Goal: Task Accomplishment & Management: Manage account settings

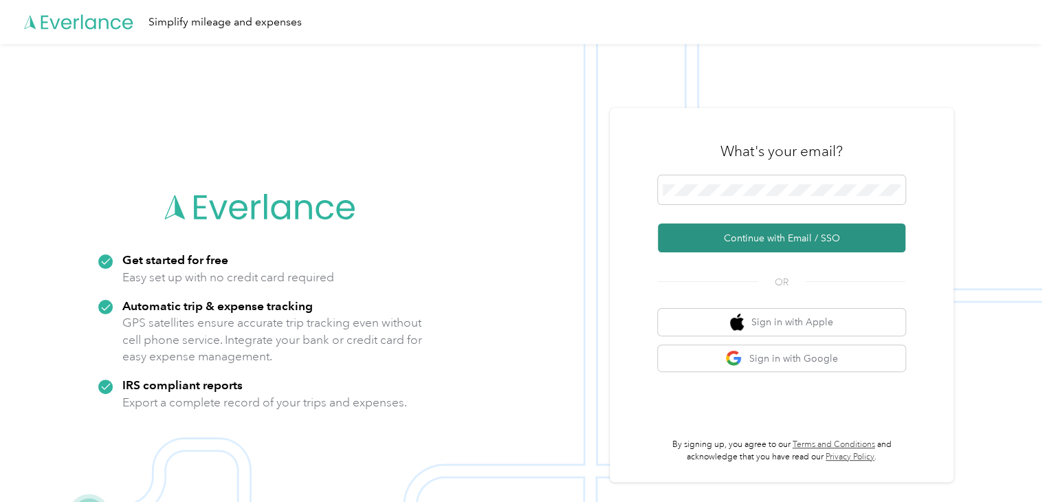
click at [746, 243] on button "Continue with Email / SSO" at bounding box center [781, 237] width 247 height 29
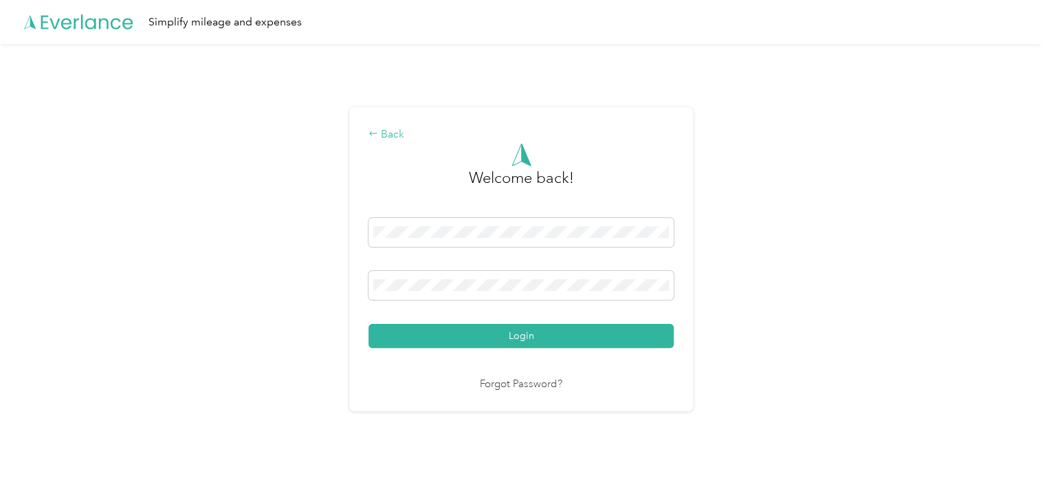
click at [378, 133] on icon at bounding box center [373, 134] width 10 height 10
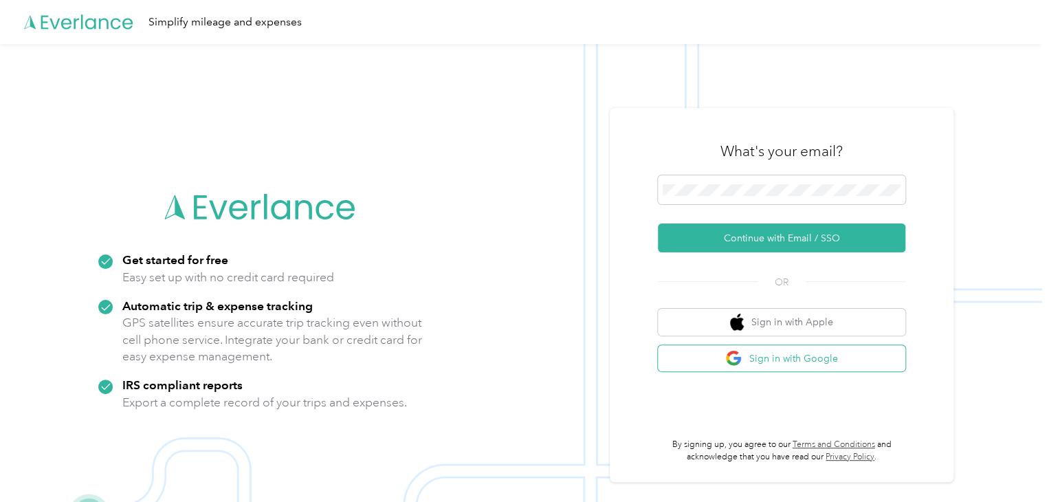
click at [751, 362] on button "Sign in with Google" at bounding box center [781, 358] width 247 height 27
